Goal: Information Seeking & Learning: Learn about a topic

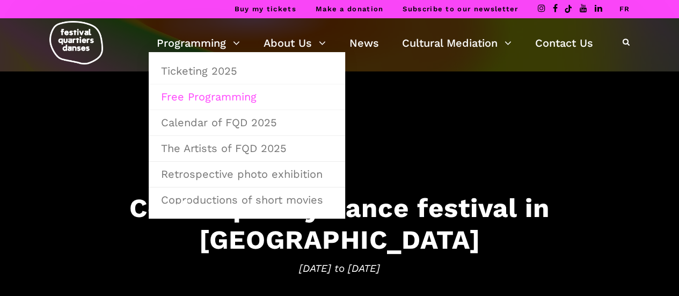
click at [241, 98] on link "Free Programming" at bounding box center [247, 96] width 185 height 25
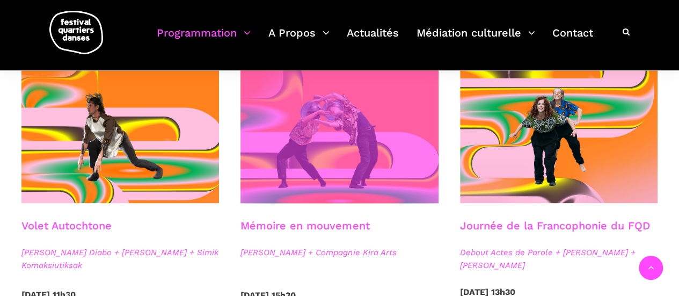
scroll to position [629, 0]
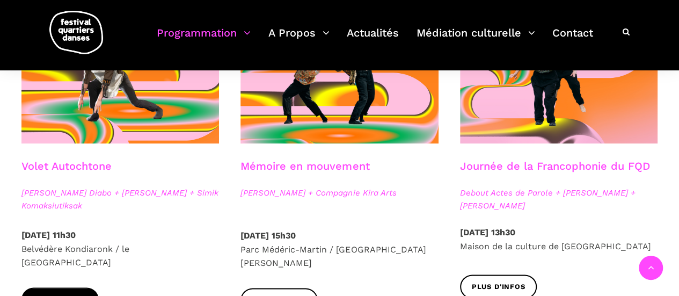
click at [72, 294] on span "Plus d'infos" at bounding box center [60, 299] width 54 height 11
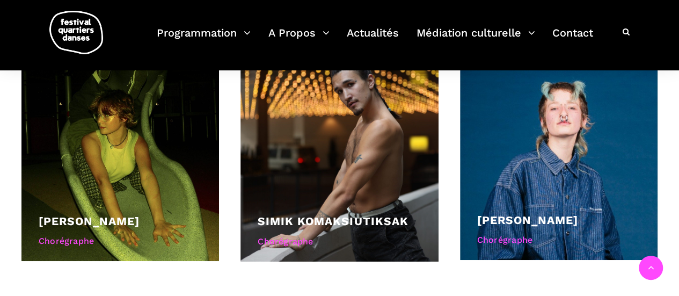
scroll to position [734, 0]
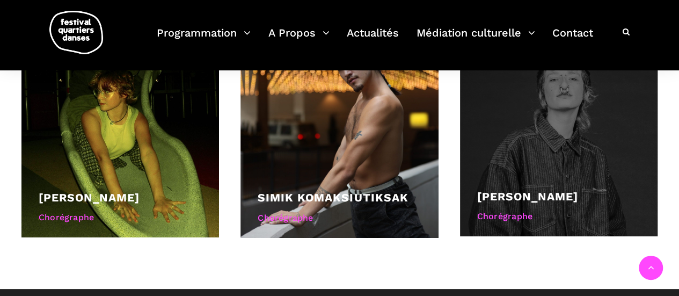
click at [581, 153] on div at bounding box center [559, 138] width 198 height 196
click at [513, 198] on link "Marshall Diabo" at bounding box center [527, 196] width 101 height 13
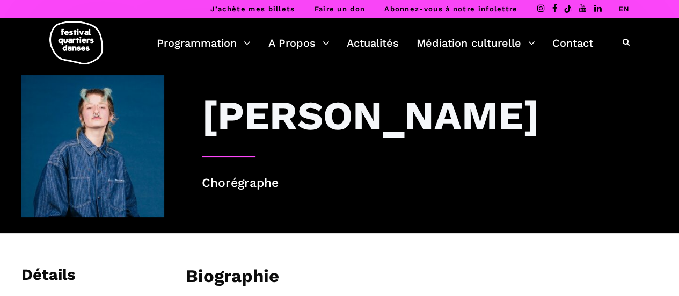
click at [629, 8] on div "J’achète mes billets Faire un don Abonnez-vous à notre infolettre EN" at bounding box center [339, 9] width 679 height 18
click at [619, 11] on link "EN" at bounding box center [624, 9] width 11 height 8
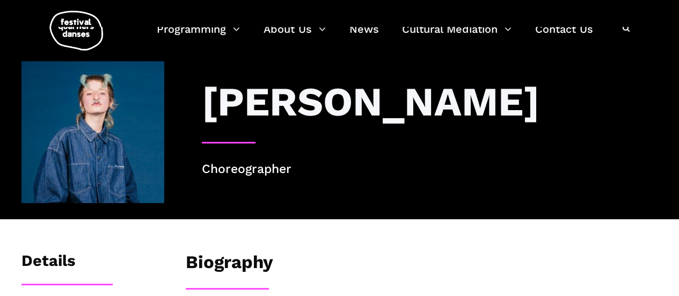
scroll to position [12, 0]
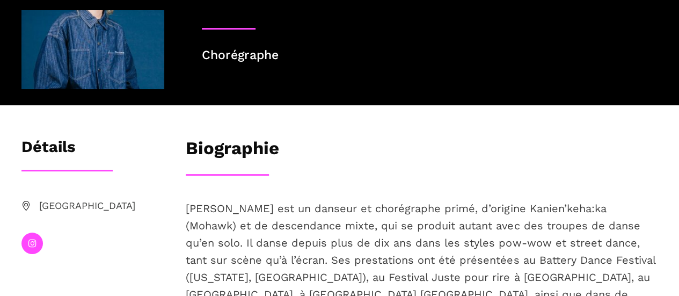
scroll to position [161, 0]
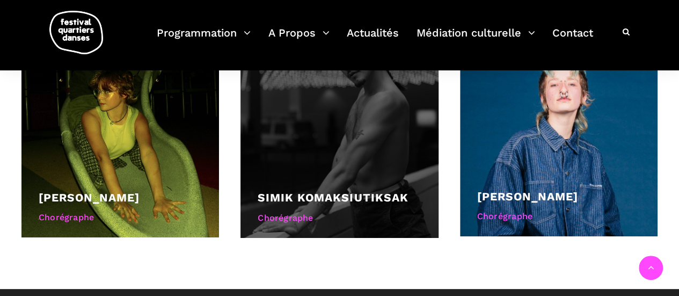
click at [338, 199] on link "Simik Komaksiutiksak" at bounding box center [333, 197] width 150 height 13
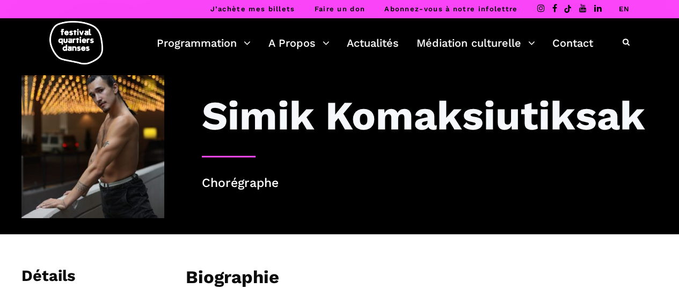
click at [620, 10] on link "EN" at bounding box center [624, 9] width 11 height 8
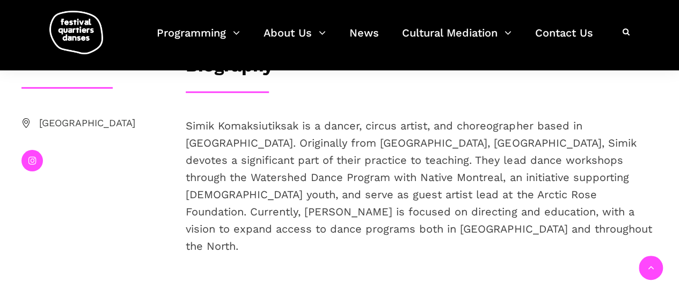
click at [679, 120] on html "Buy my tickets Make a donation Subscribe to our newsletter FR Simik Komaksiutik…" at bounding box center [339, 196] width 679 height 816
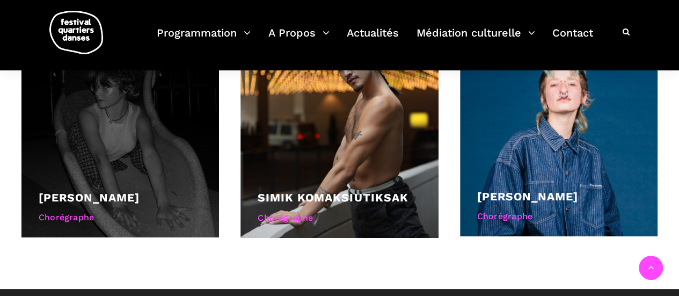
click at [100, 173] on div at bounding box center [120, 139] width 198 height 198
click at [121, 192] on link "[PERSON_NAME]" at bounding box center [89, 197] width 101 height 13
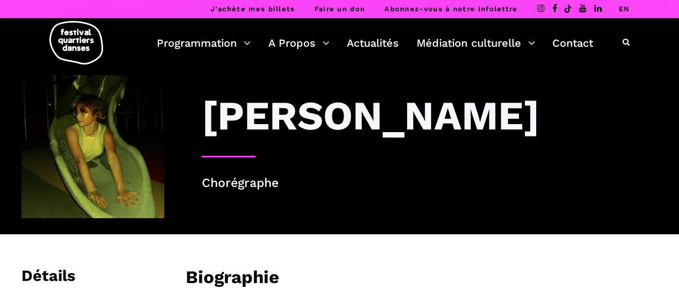
click at [624, 10] on link "EN" at bounding box center [624, 9] width 11 height 8
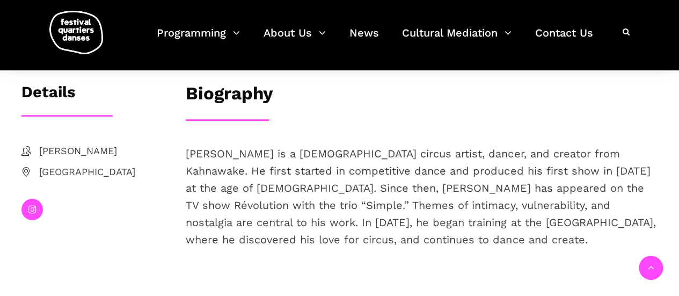
scroll to position [184, 0]
click at [679, 104] on html "Buy my tickets Make a donation Subscribe to our newsletter FR [PERSON_NAME] Cho…" at bounding box center [339, 198] width 679 height 765
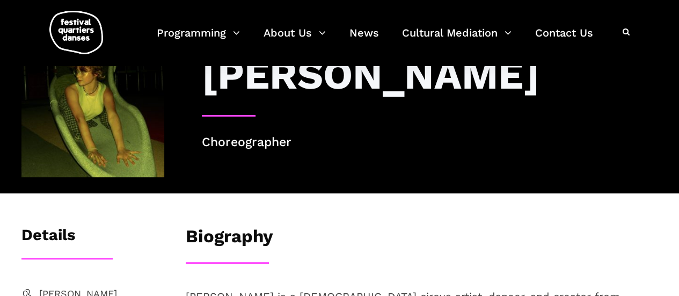
scroll to position [0, 0]
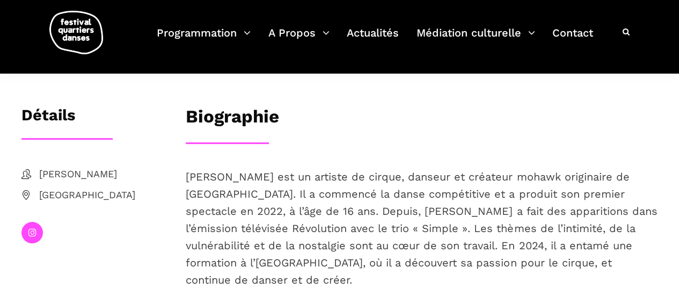
scroll to position [161, 0]
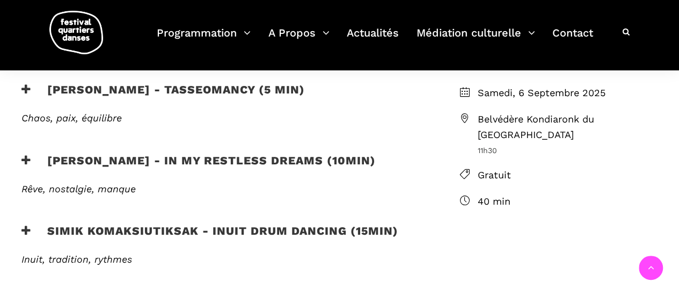
scroll to position [304, 0]
